Goal: Task Accomplishment & Management: Use online tool/utility

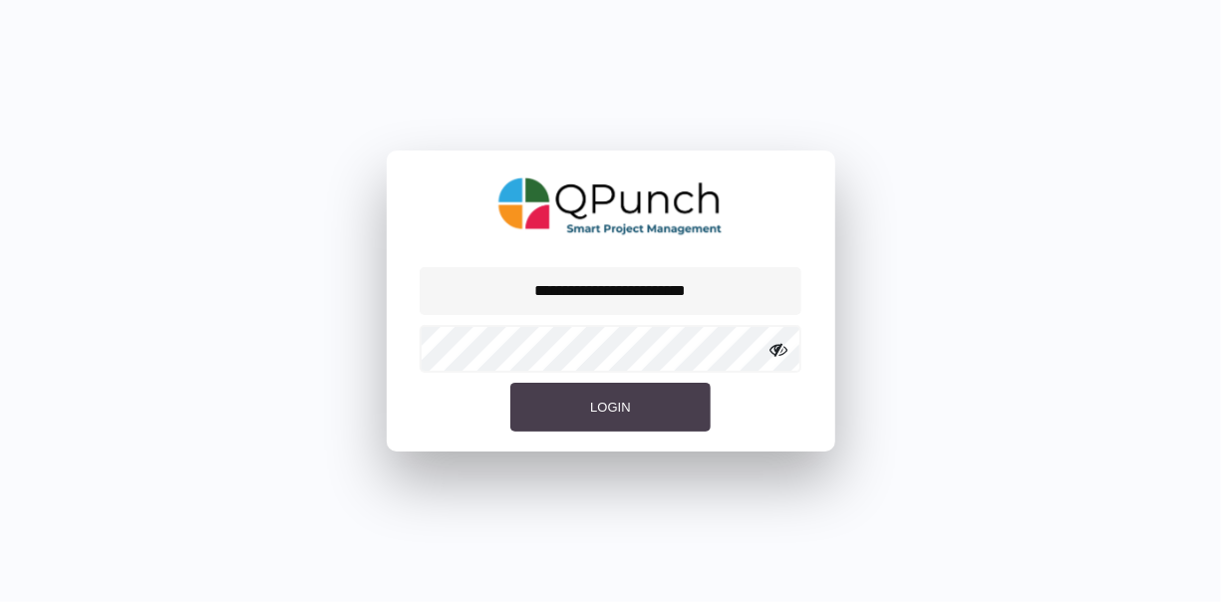
click at [592, 400] on span "Login" at bounding box center [610, 407] width 40 height 15
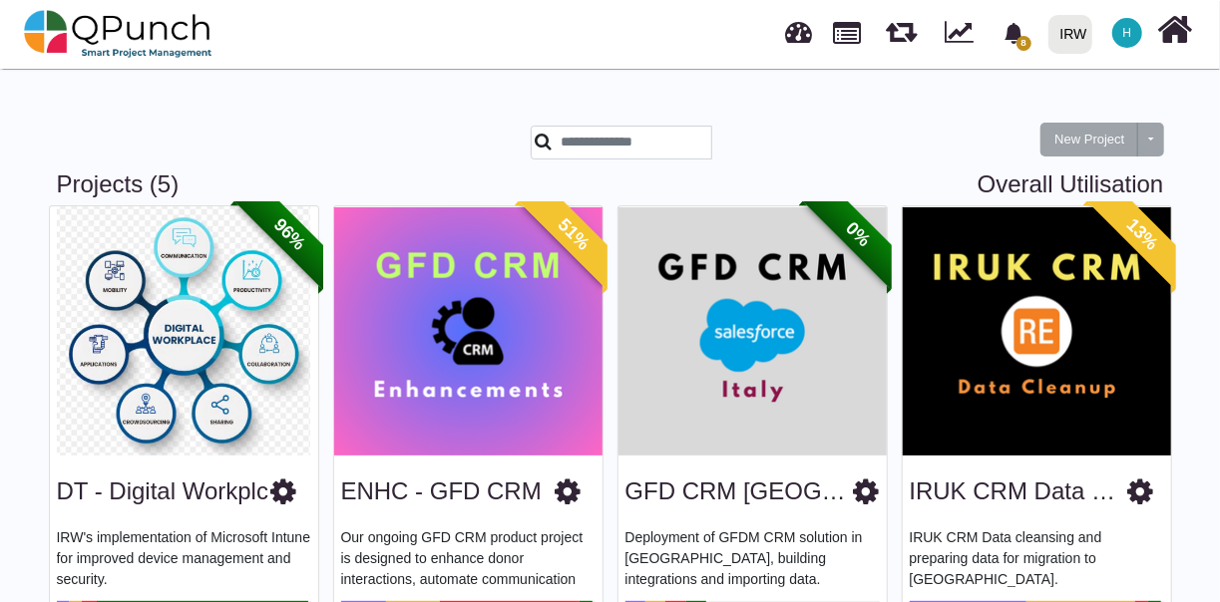
click at [979, 373] on img at bounding box center [1036, 330] width 268 height 249
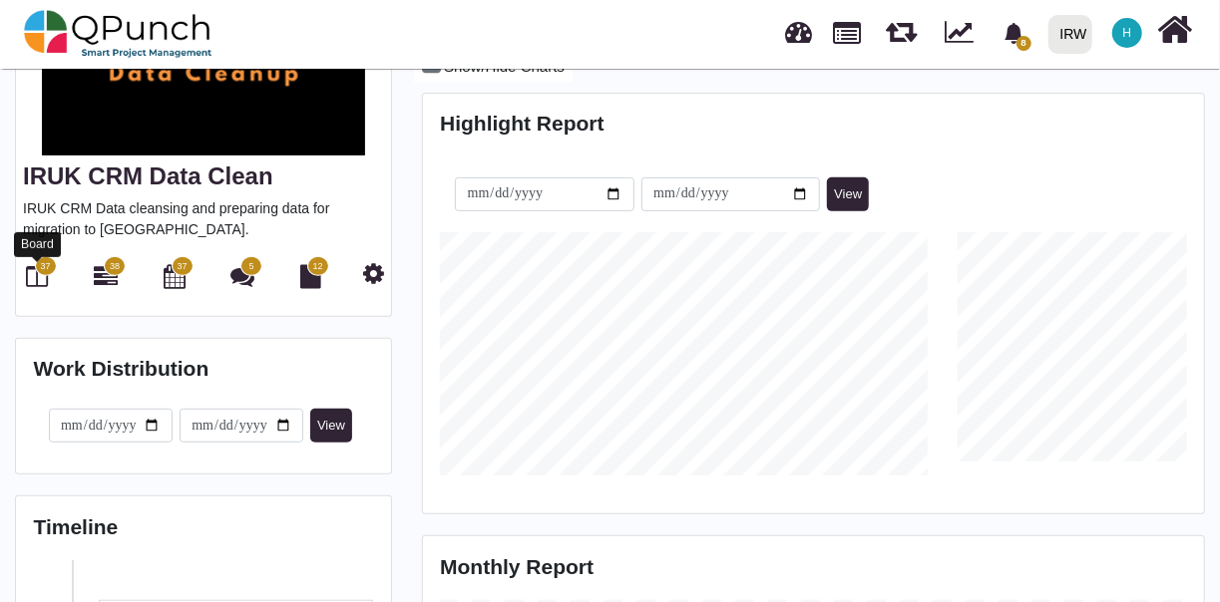
scroll to position [243, 258]
click at [37, 279] on icon at bounding box center [38, 276] width 22 height 24
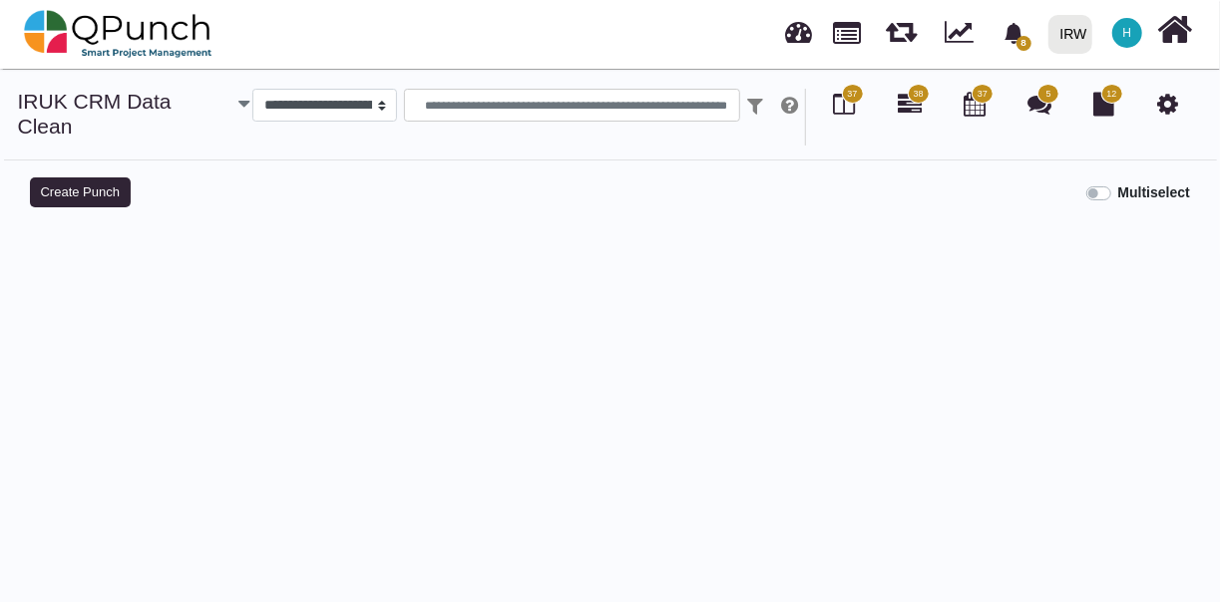
select select
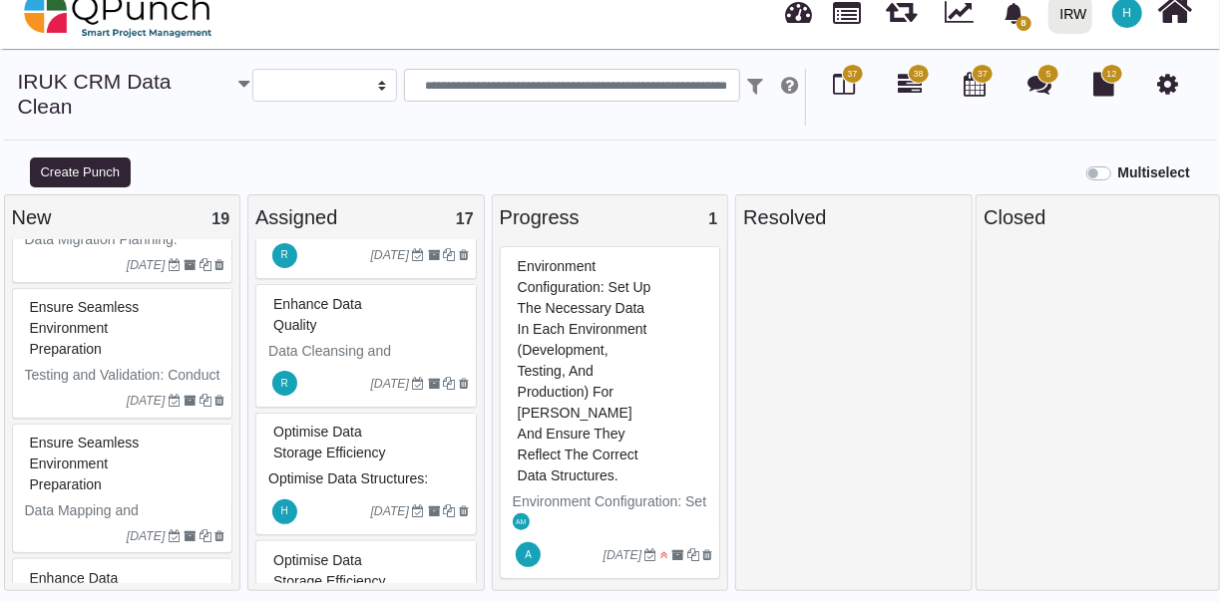
scroll to position [1299, 0]
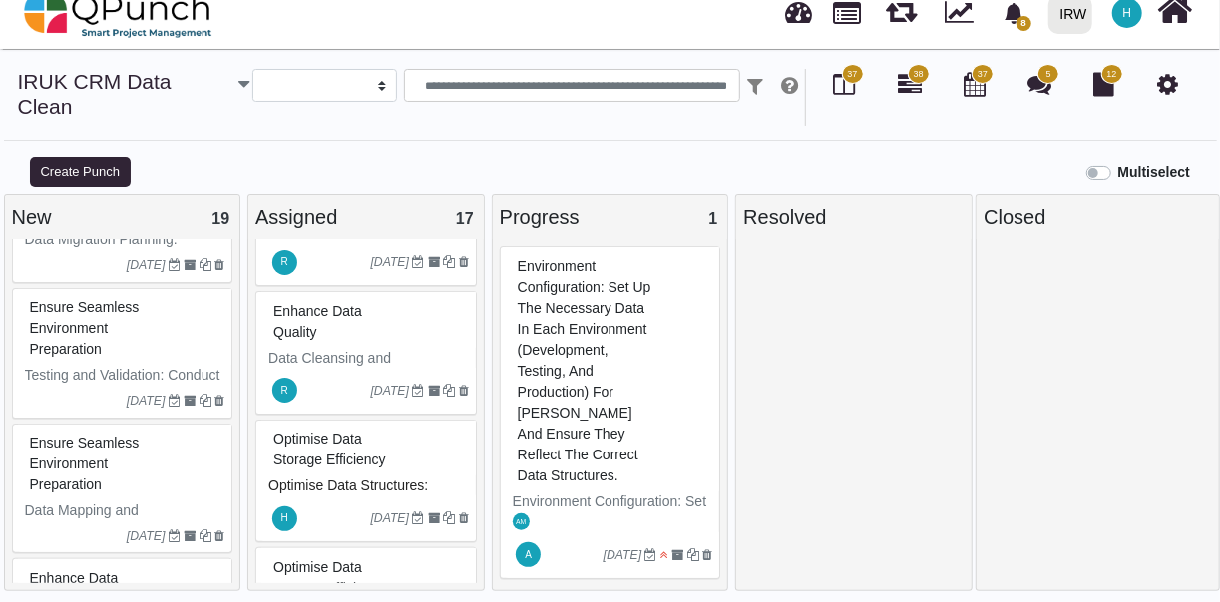
click at [383, 441] on div "Optimise Data Storage Efficiency" at bounding box center [368, 450] width 200 height 52
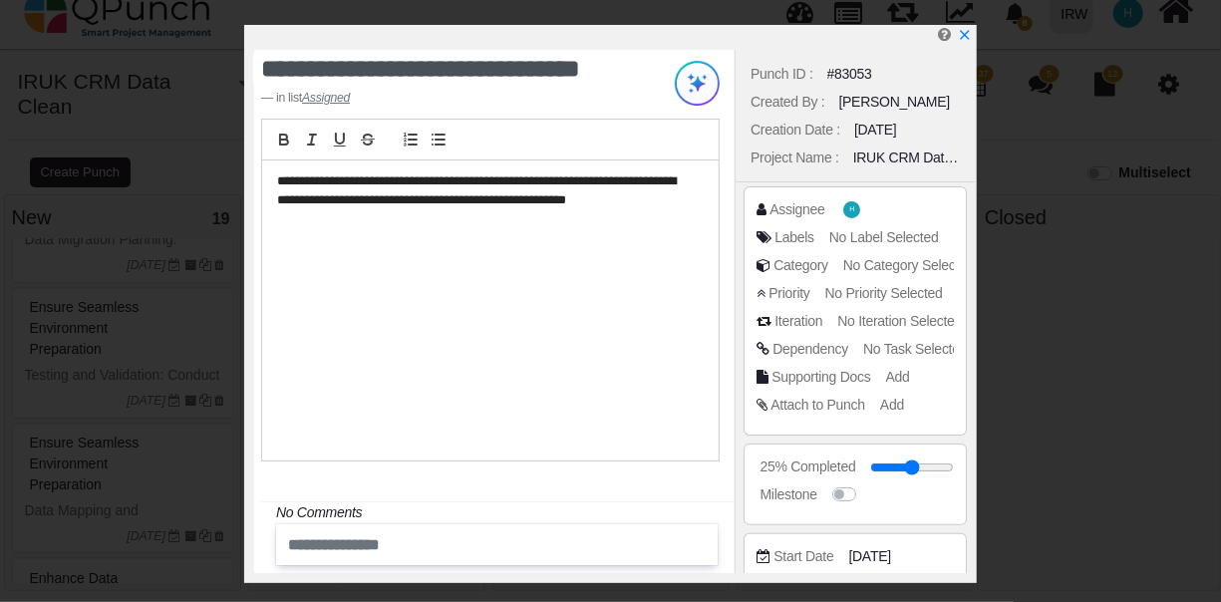
click at [512, 247] on div "**********" at bounding box center [490, 311] width 457 height 300
click at [968, 31] on icon "x" at bounding box center [964, 36] width 16 height 16
